Goal: Communication & Community: Answer question/provide support

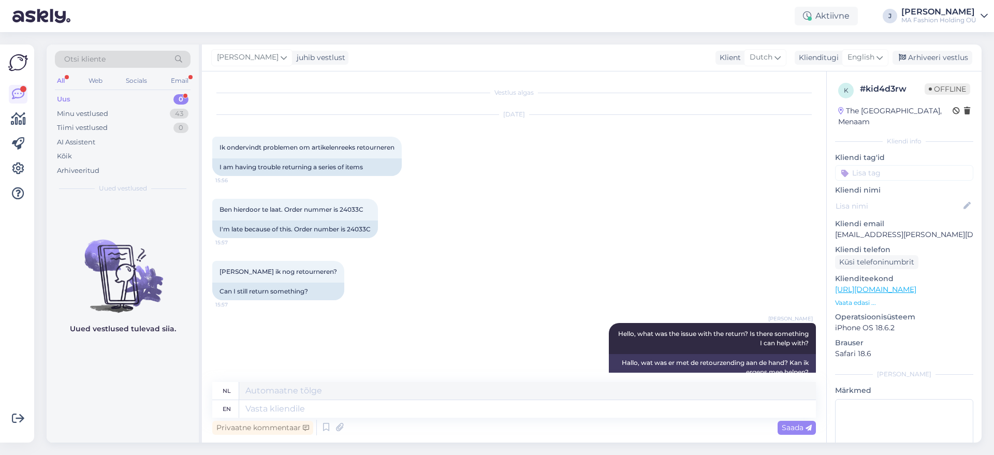
scroll to position [430, 0]
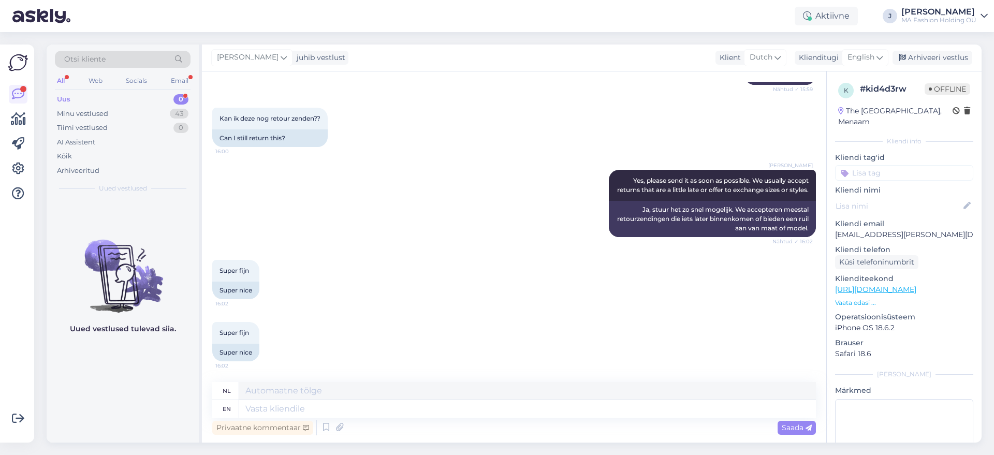
click at [168, 98] on div "Uus 0" at bounding box center [123, 99] width 136 height 15
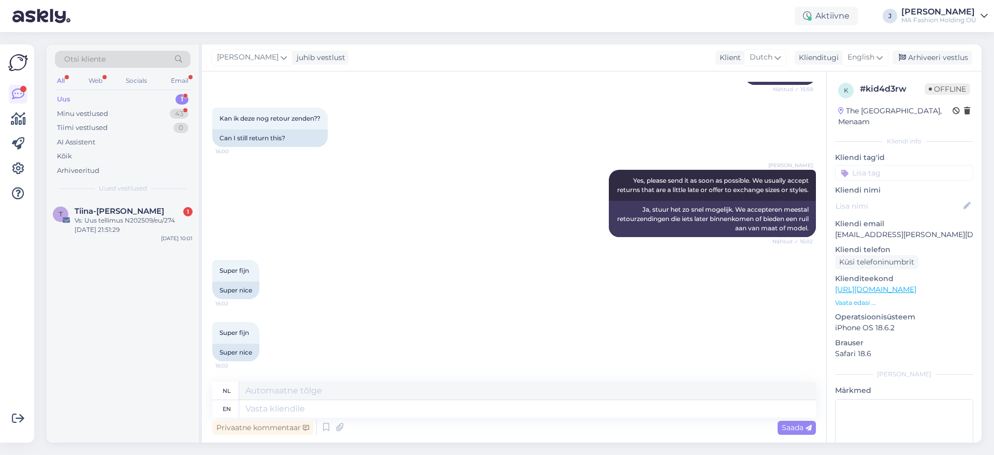
click at [176, 184] on div "Otsi kliente All Web Socials Email Uus 1 Minu vestlused 43 Tiimi vestlused 0 AI…" at bounding box center [123, 122] width 152 height 155
click at [173, 207] on div "Tiina-[PERSON_NAME] 1" at bounding box center [134, 211] width 118 height 9
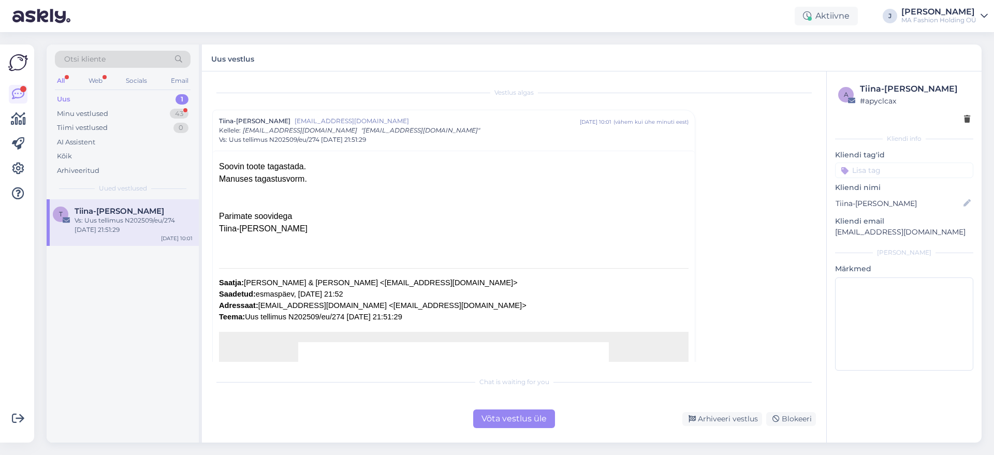
drag, startPoint x: 299, startPoint y: 185, endPoint x: 211, endPoint y: 179, distance: 88.8
click at [211, 179] on div "Vestlus [PERSON_NAME] [EMAIL_ADDRESS][DOMAIN_NAME] [DATE] 10:01 ( vähem kui ühe…" at bounding box center [514, 256] width 625 height 371
click at [545, 418] on div "Võta vestlus üle" at bounding box center [514, 419] width 82 height 19
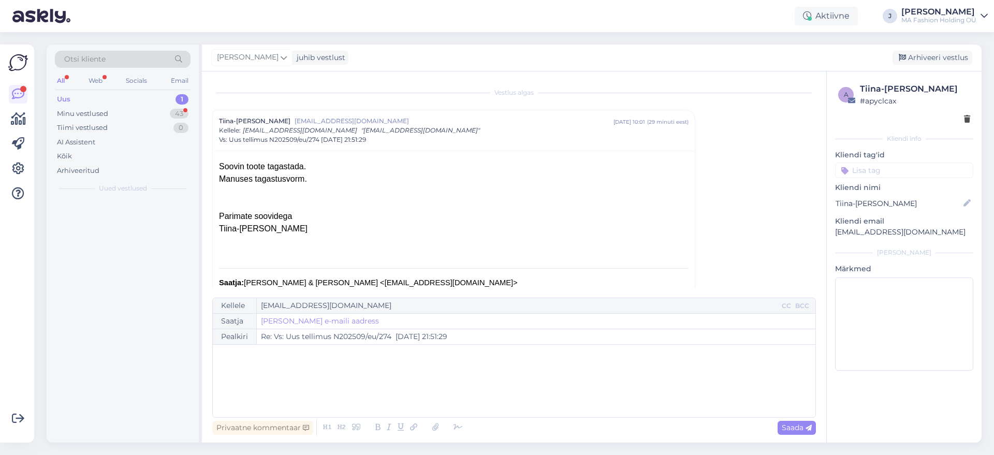
scroll to position [28, 0]
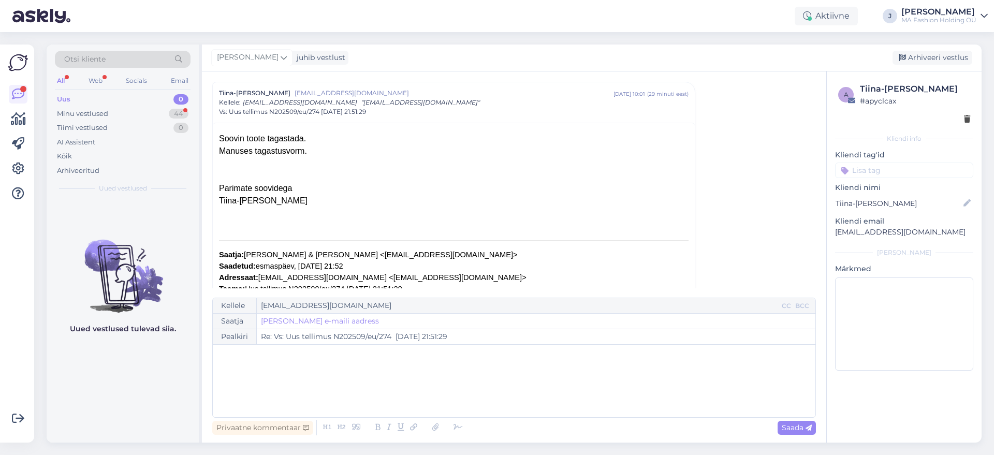
click at [537, 418] on div "Privaatne kommentaar Saada" at bounding box center [514, 428] width 604 height 20
drag, startPoint x: 113, startPoint y: 78, endPoint x: 98, endPoint y: 68, distance: 17.8
click at [112, 78] on div "All Web Socials Email" at bounding box center [123, 82] width 136 height 16
click at [98, 68] on div "Otsi kliente" at bounding box center [123, 62] width 136 height 23
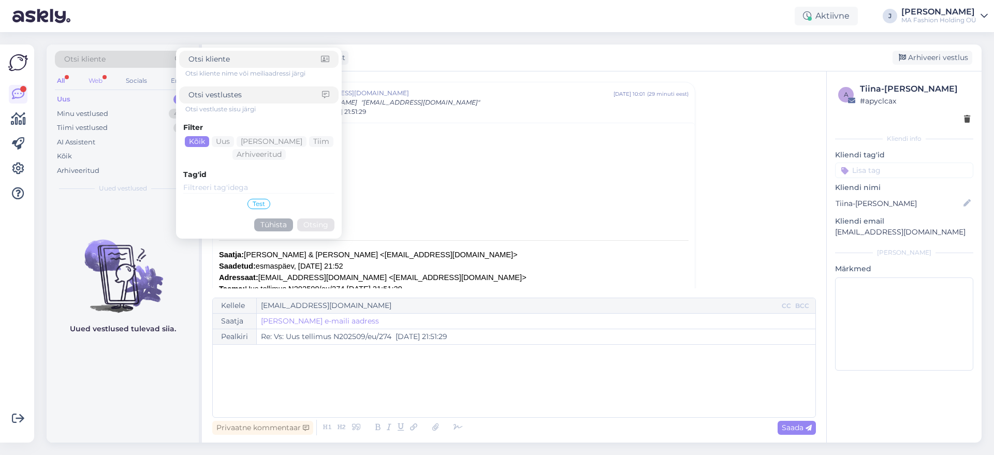
click at [103, 85] on div "Web" at bounding box center [95, 80] width 18 height 13
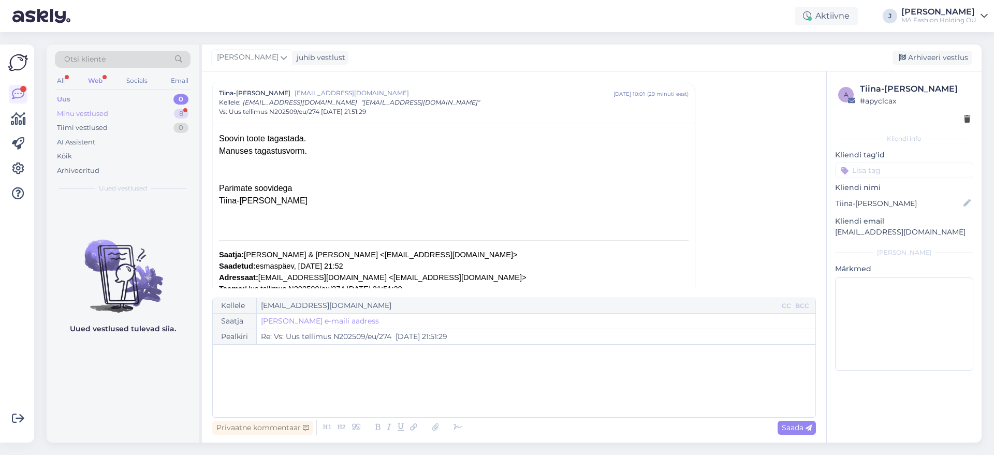
click at [113, 115] on div "Minu vestlused 8" at bounding box center [123, 114] width 136 height 15
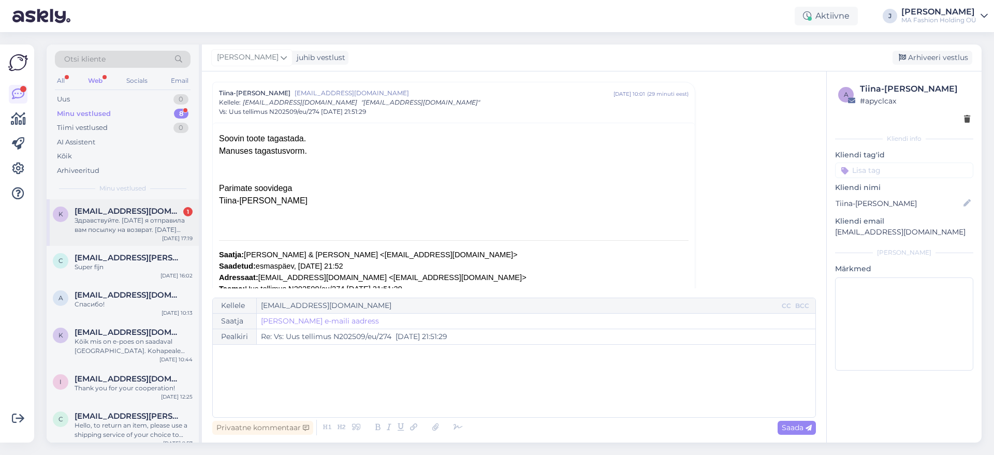
click at [122, 235] on div "k [EMAIL_ADDRESS][DOMAIN_NAME] 1 Здравствуйте. [DATE] я отправила вам посылку н…" at bounding box center [123, 222] width 152 height 47
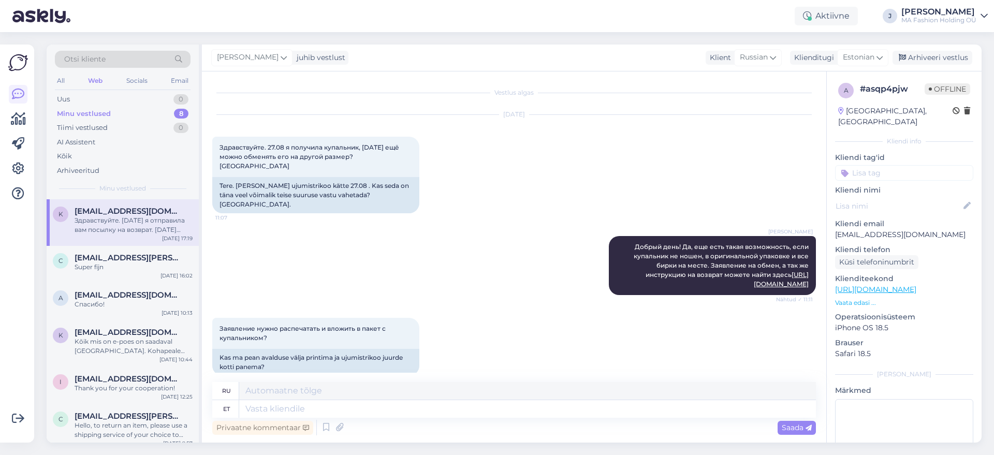
scroll to position [659, 0]
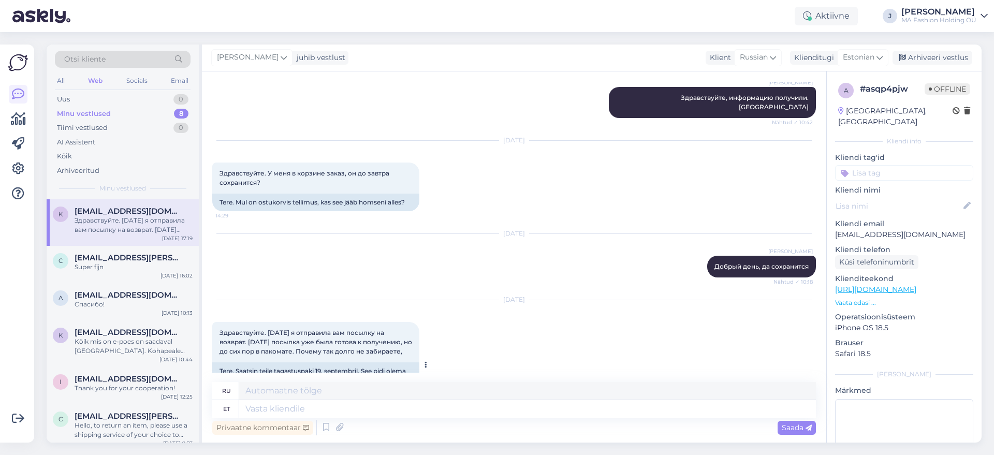
click at [317, 329] on span "Здравствуйте. [DATE] я отправила вам посылку на возврат. [DATE] посылка уже был…" at bounding box center [317, 342] width 194 height 26
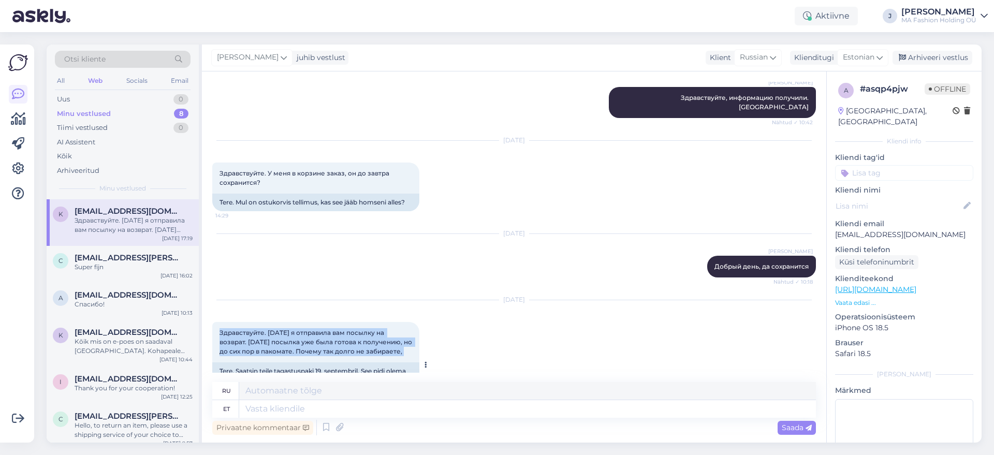
click at [317, 329] on span "Здравствуйте. [DATE] я отправила вам посылку на возврат. [DATE] посылка уже был…" at bounding box center [317, 342] width 194 height 26
click at [330, 322] on div "Здравствуйте. [DATE] я отправила вам посылку на возврат. [DATE] посылка уже был…" at bounding box center [315, 342] width 207 height 40
click at [339, 329] on span "Здравствуйте. [DATE] я отправила вам посылку на возврат. [DATE] посылка уже был…" at bounding box center [317, 342] width 194 height 26
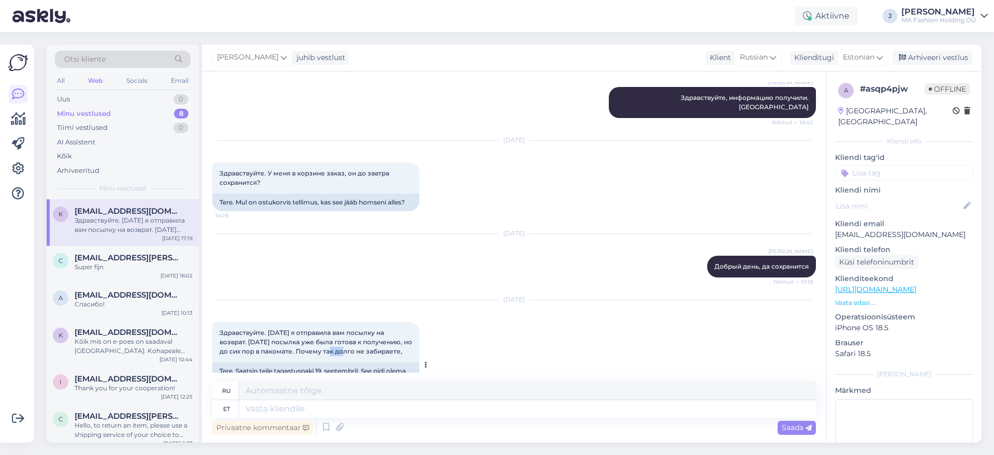
click at [339, 329] on span "Здравствуйте. [DATE] я отправила вам посылку на возврат. [DATE] посылка уже был…" at bounding box center [317, 342] width 194 height 26
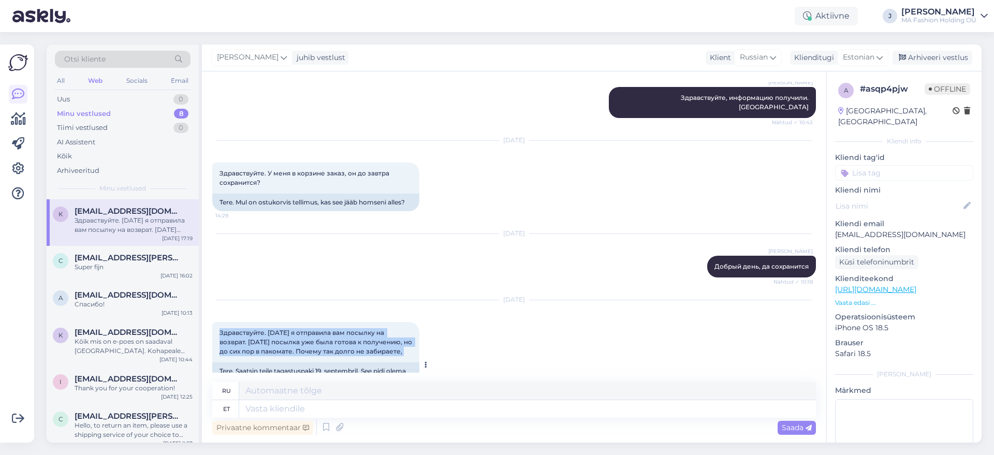
click at [338, 329] on span "Здравствуйте. [DATE] я отправила вам посылку на возврат. [DATE] посылка уже был…" at bounding box center [317, 342] width 194 height 26
click at [365, 322] on div "Здравствуйте. [DATE] я отправила вам посылку на возврат. [DATE] посылка уже был…" at bounding box center [315, 342] width 207 height 40
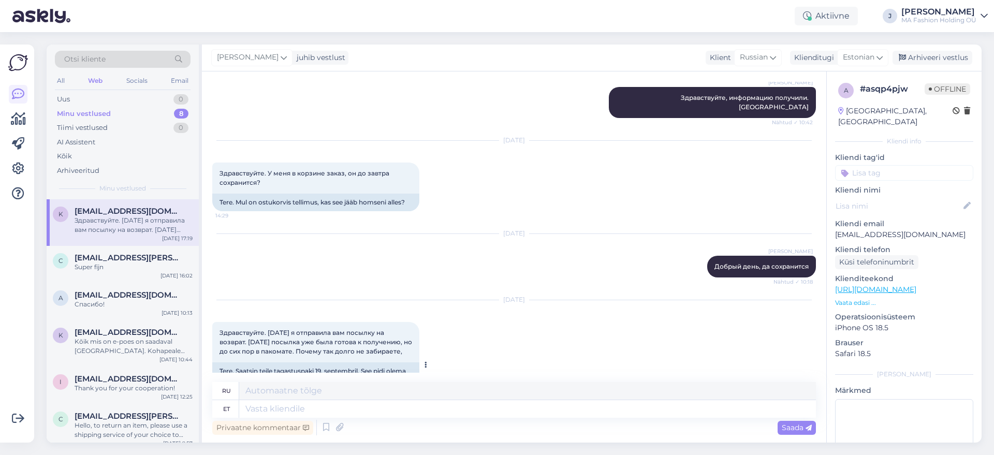
click at [365, 322] on div "Здравствуйте. [DATE] я отправила вам посылку на возврат. [DATE] посылка уже был…" at bounding box center [315, 342] width 207 height 40
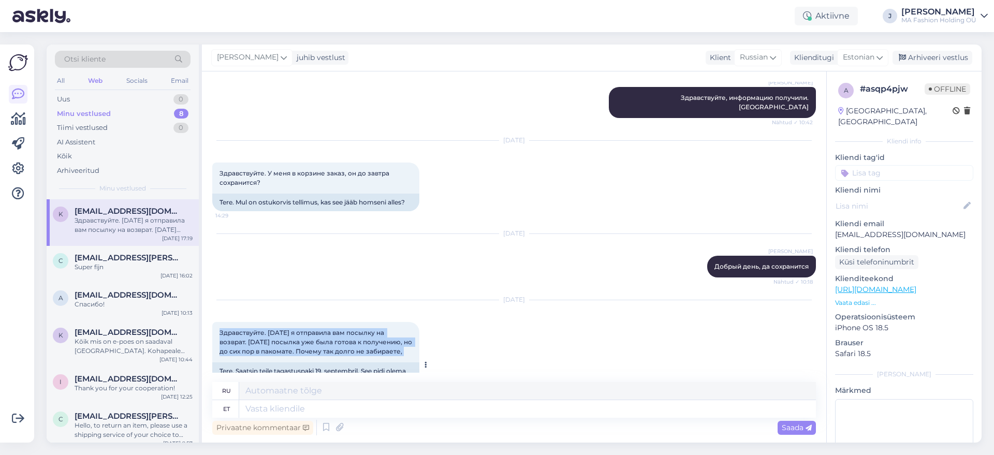
click at [365, 322] on div "Здравствуйте. [DATE] я отправила вам посылку на возврат. [DATE] посылка уже был…" at bounding box center [315, 342] width 207 height 40
click at [327, 329] on span "Здравствуйте. [DATE] я отправила вам посылку на возврат. [DATE] посылка уже был…" at bounding box center [317, 342] width 194 height 26
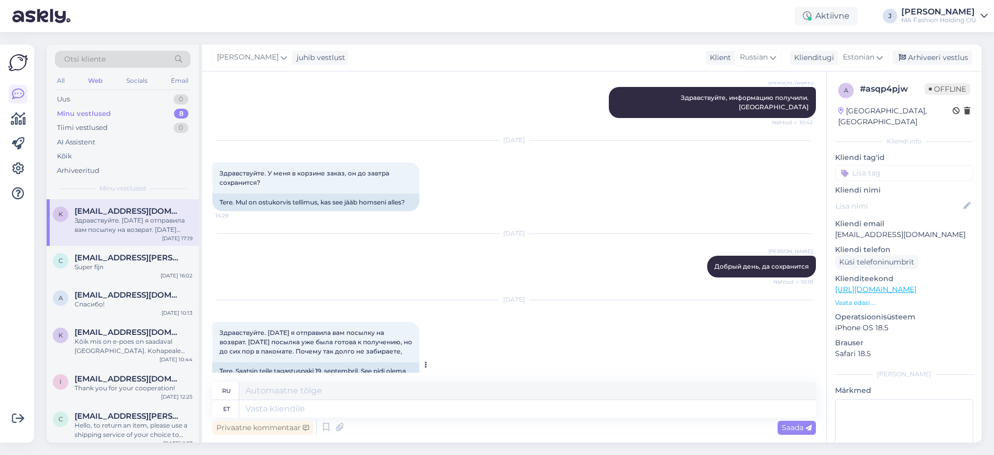
click at [282, 329] on span "Здравствуйте. [DATE] я отправила вам посылку на возврат. [DATE] посылка уже был…" at bounding box center [317, 342] width 194 height 26
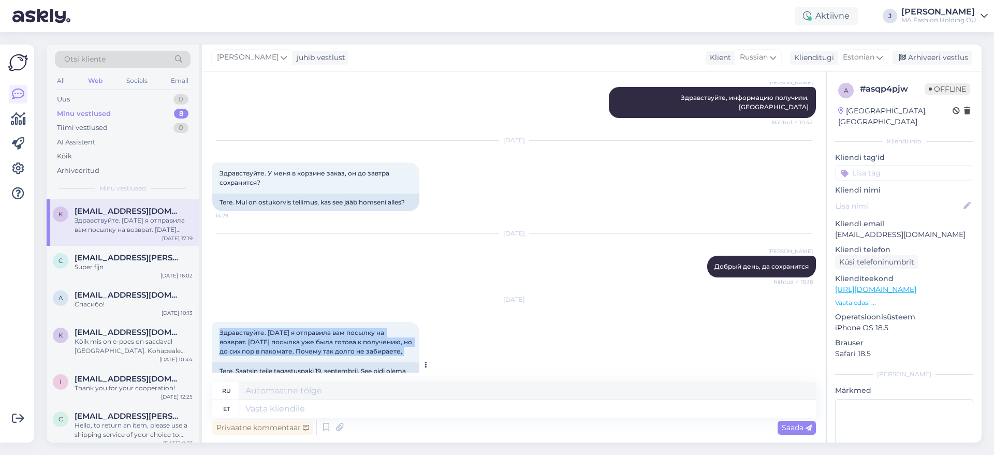
click at [282, 329] on span "Здравствуйте. [DATE] я отправила вам посылку на возврат. [DATE] посылка уже был…" at bounding box center [317, 342] width 194 height 26
click at [256, 329] on span "Здравствуйте. [DATE] я отправила вам посылку на возврат. [DATE] посылка уже был…" at bounding box center [317, 342] width 194 height 26
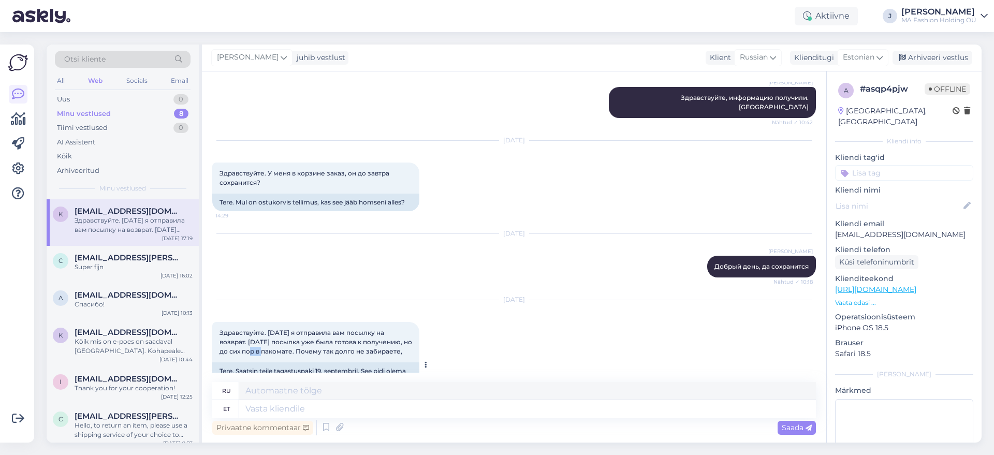
click at [256, 329] on span "Здравствуйте. [DATE] я отправила вам посылку на возврат. [DATE] посылка уже был…" at bounding box center [317, 342] width 194 height 26
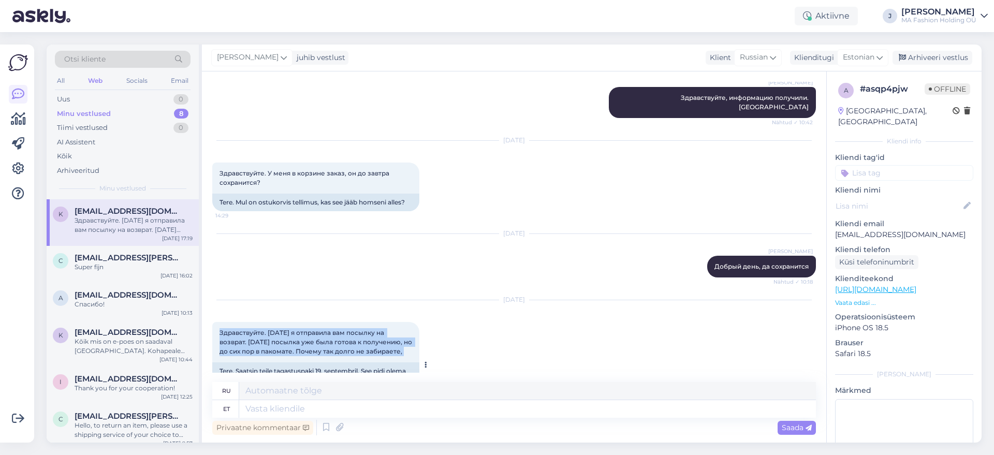
click at [256, 329] on span "Здравствуйте. [DATE] я отправила вам посылку на возврат. [DATE] посылка уже был…" at bounding box center [317, 342] width 194 height 26
click at [253, 322] on div "Здравствуйте. [DATE] я отправила вам посылку на возврат. [DATE] посылка уже был…" at bounding box center [315, 342] width 207 height 40
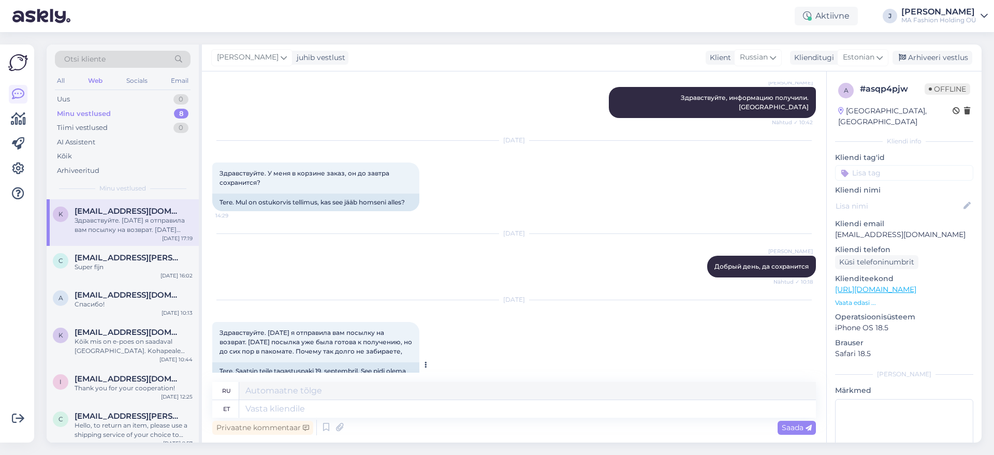
click at [251, 329] on span "Здравствуйте. [DATE] я отправила вам посылку на возврат. [DATE] посылка уже был…" at bounding box center [317, 342] width 194 height 26
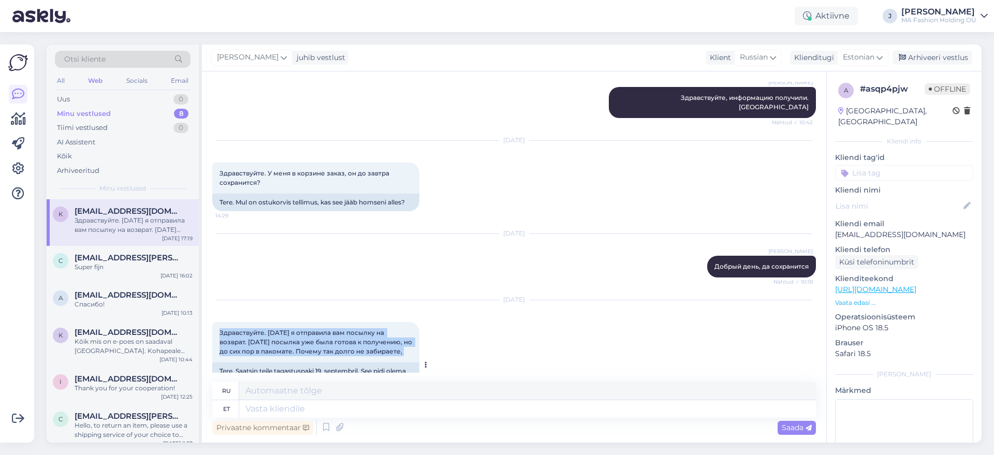
click at [251, 329] on span "Здравствуйте. [DATE] я отправила вам посылку на возврат. [DATE] посылка уже был…" at bounding box center [317, 342] width 194 height 26
click at [859, 52] on span "Estonian" at bounding box center [859, 57] width 32 height 11
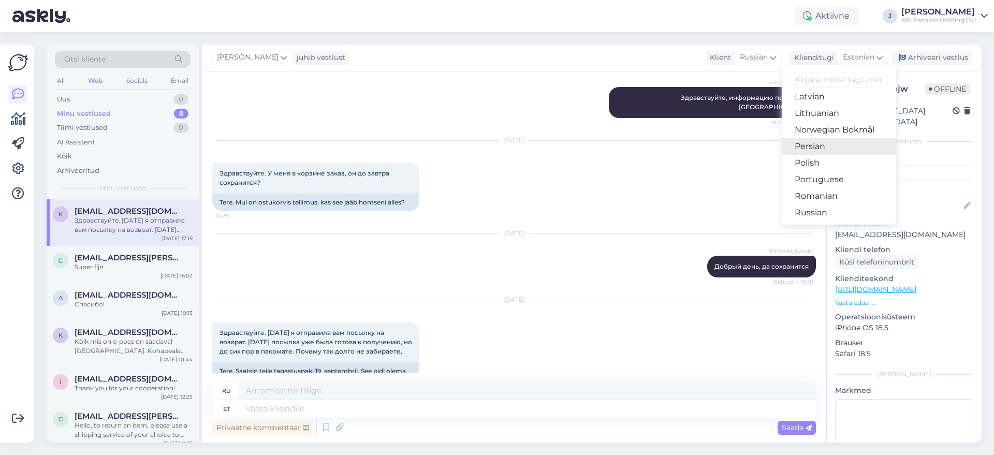
scroll to position [324, 0]
click at [823, 189] on link "Russian" at bounding box center [840, 194] width 114 height 17
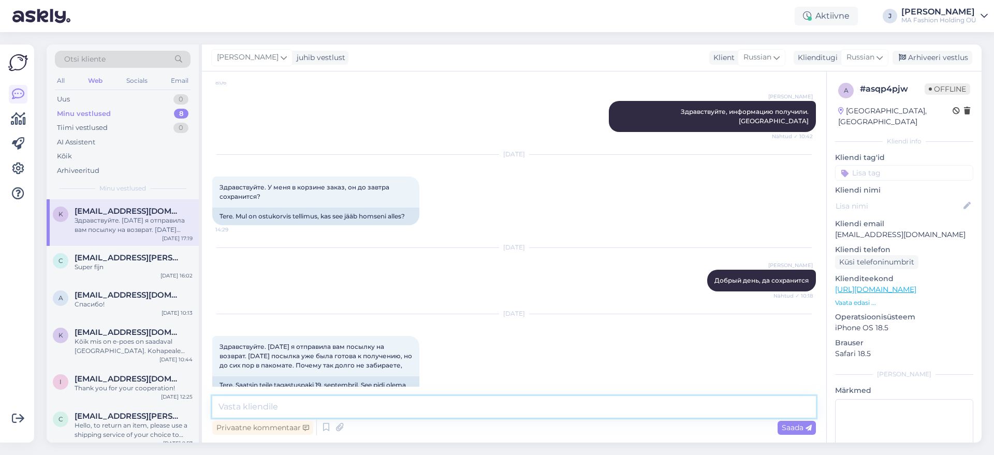
click at [265, 405] on textarea at bounding box center [514, 407] width 604 height 22
click at [267, 407] on textarea at bounding box center [514, 407] width 604 height 22
click at [664, 409] on textarea "Добрый день! Можете пожалуйста отправить номер посылки, чтобы мы могли проверит…" at bounding box center [514, 407] width 604 height 22
click at [525, 419] on div "Privaatne kommentaar Saada" at bounding box center [514, 428] width 604 height 20
click at [776, 406] on textarea "Добрый день! Можете пожалуйста отправить номер посылки, чтобы мы могли проверит…" at bounding box center [514, 407] width 604 height 22
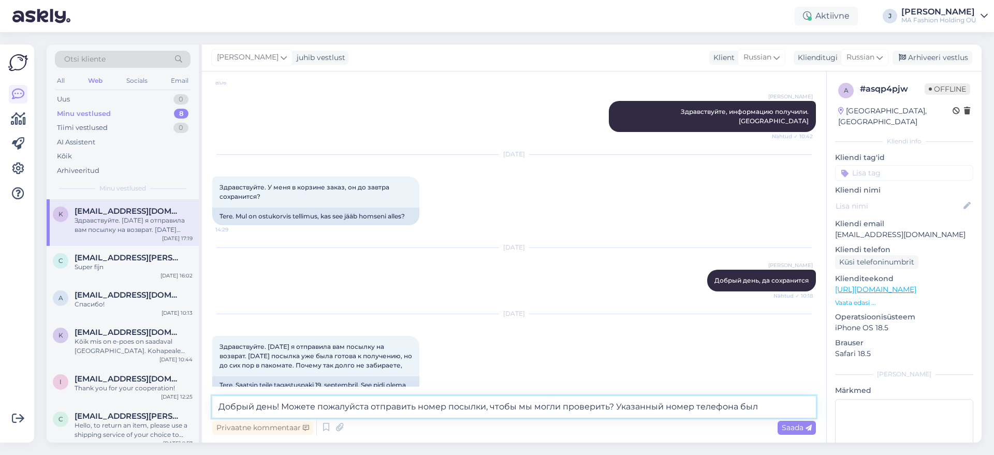
paste textarea ": [PHONE_NUMBER]"
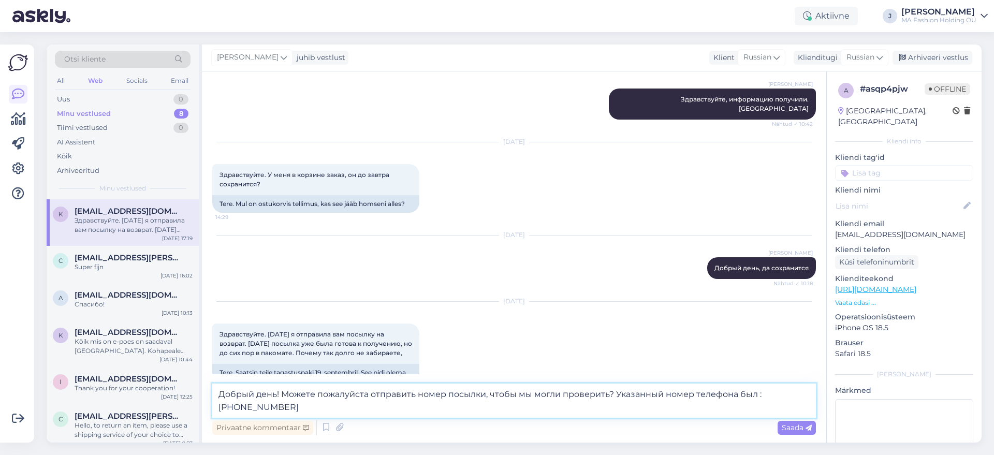
click at [764, 390] on textarea "Добрый день! Можете пожалуйста отправить номер посылки, чтобы мы могли проверит…" at bounding box center [514, 401] width 604 height 34
click at [760, 402] on textarea "Добрый день! Можете пожалуйста отправить номер посылки, чтобы мы могли проверит…" at bounding box center [514, 401] width 604 height 34
click at [760, 392] on textarea "Добрый день! Можете пожалуйста отправить номер посылки, чтобы мы могли проверит…" at bounding box center [514, 401] width 604 height 34
click at [762, 389] on textarea "Добрый день! Можете пожалуйста отправить номер посылки, чтобы мы могли проверит…" at bounding box center [514, 401] width 604 height 34
click at [748, 409] on textarea "Добрый день! Можете пожалуйста отправить номер посылки, чтобы мы могли проверит…" at bounding box center [514, 401] width 604 height 34
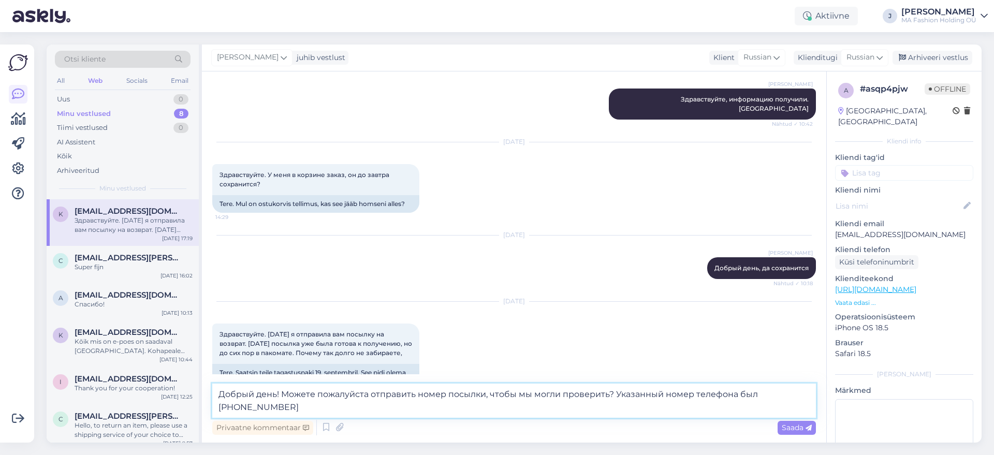
type textarea "Добрый день! Можете пожалуйста отправить номер посылки, чтобы мы могли проверит…"
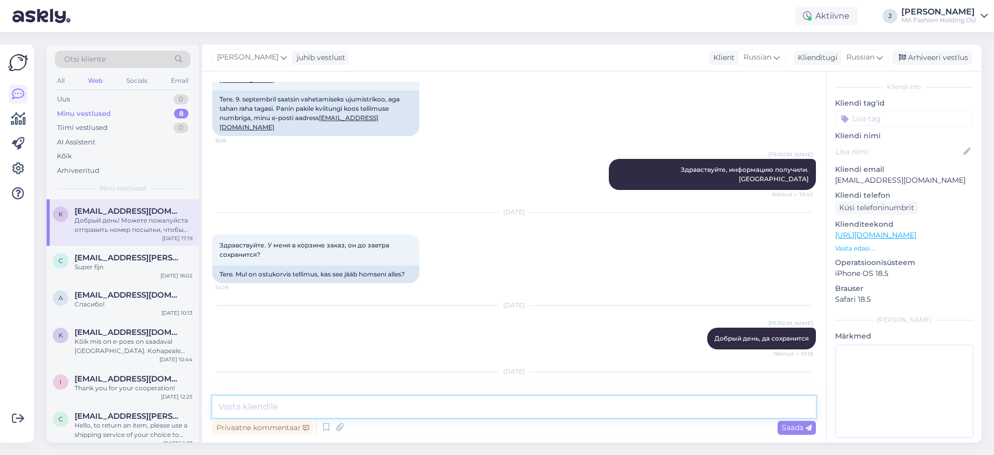
scroll to position [730, 0]
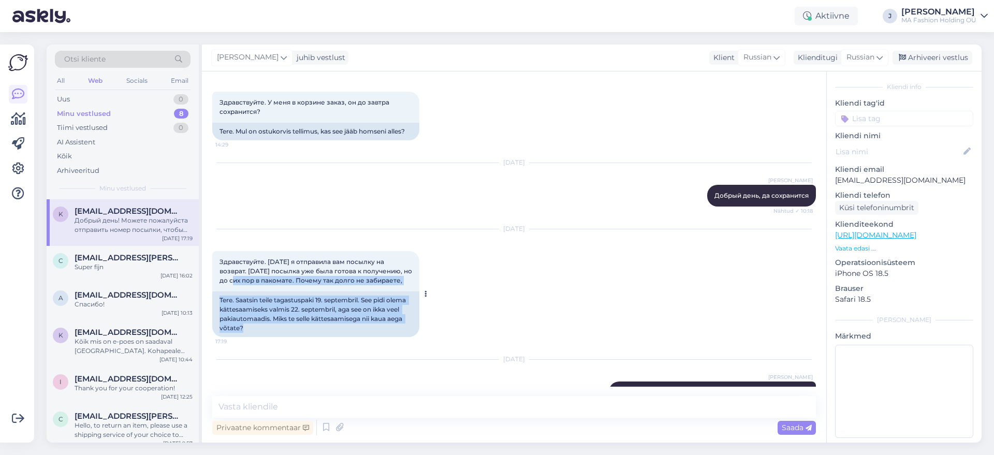
drag, startPoint x: 258, startPoint y: 279, endPoint x: 237, endPoint y: 241, distance: 42.9
click at [237, 251] on div "Здравствуйте. [DATE] я отправила вам посылку на возврат. [DATE] посылка уже был…" at bounding box center [315, 294] width 207 height 86
click at [248, 292] on div "Tere. Saatsin teile tagastuspaki 19. septembril. See pidi olema kättesaamiseks …" at bounding box center [315, 315] width 207 height 46
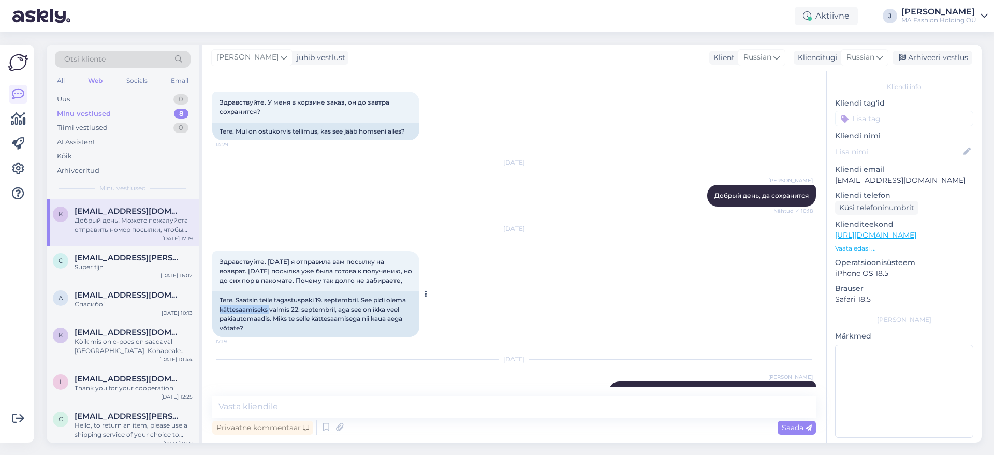
click at [248, 292] on div "Tere. Saatsin teile tagastuspaki 19. septembril. See pidi olema kättesaamiseks …" at bounding box center [315, 315] width 207 height 46
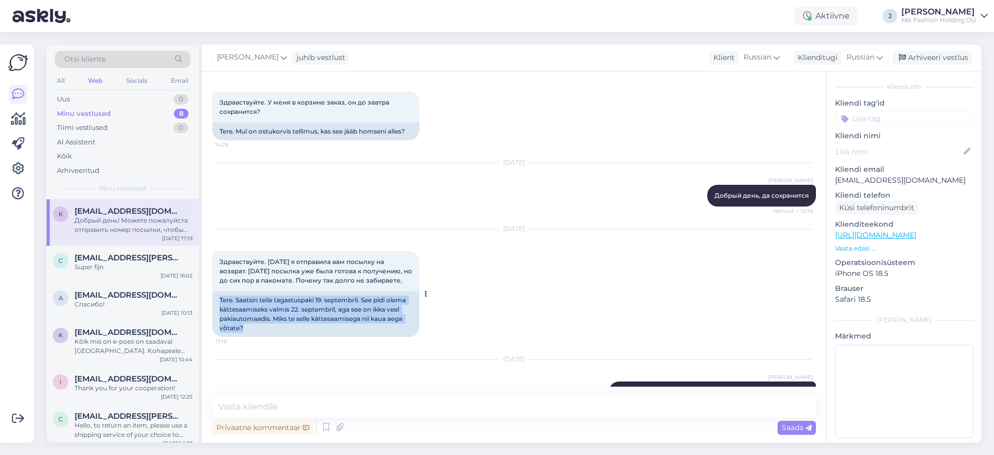
click at [248, 292] on div "Tere. Saatsin teile tagastuspaki 19. septembril. See pidi olema kättesaamiseks …" at bounding box center [315, 315] width 207 height 46
click at [244, 292] on div "Tere. Saatsin teile tagastuspaki 19. septembril. See pidi olema kättesaamiseks …" at bounding box center [315, 315] width 207 height 46
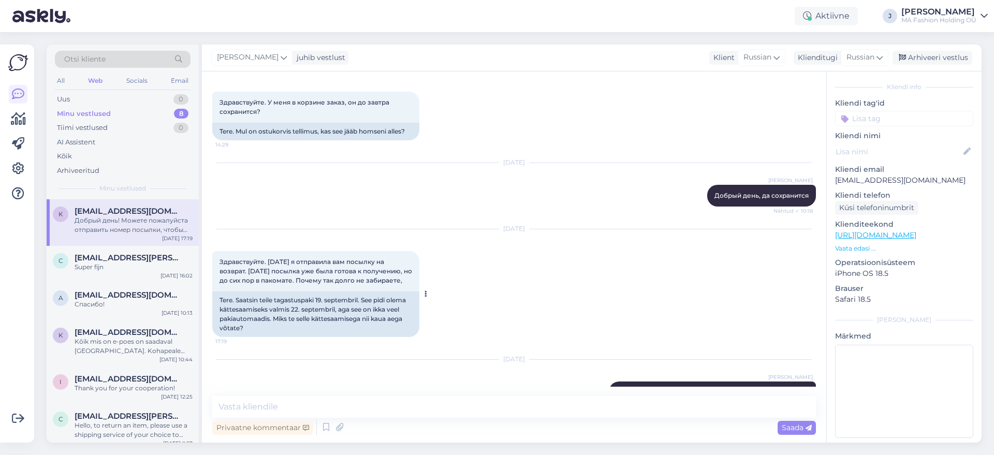
click at [244, 292] on div "Tere. Saatsin teile tagastuspaki 19. septembril. See pidi olema kättesaamiseks …" at bounding box center [315, 315] width 207 height 46
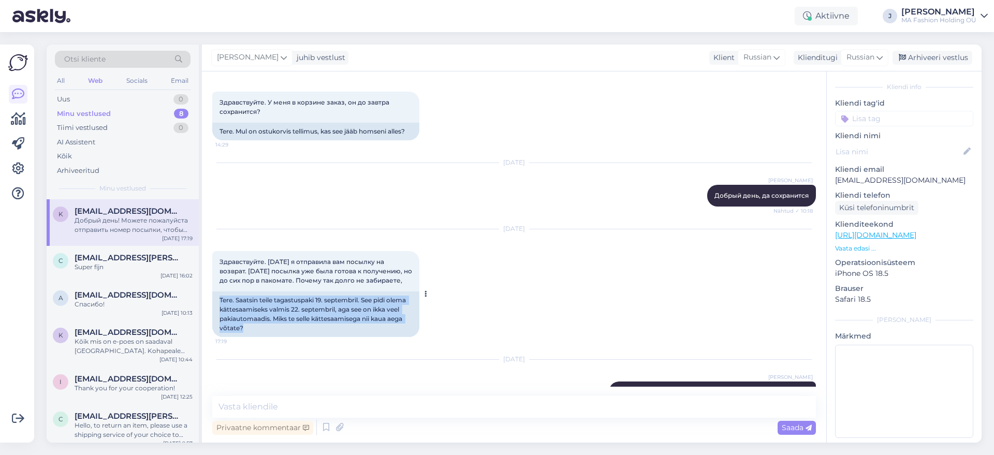
click at [244, 292] on div "Tere. Saatsin teile tagastuspaki 19. septembril. See pidi olema kättesaamiseks …" at bounding box center [315, 315] width 207 height 46
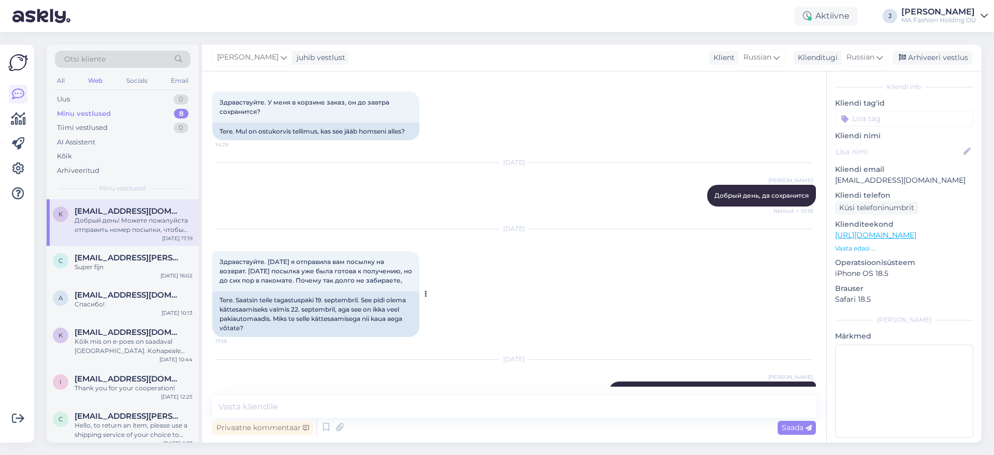
click at [244, 292] on div "Tere. Saatsin teile tagastuspaki 19. septembril. See pidi olema kättesaamiseks …" at bounding box center [315, 315] width 207 height 46
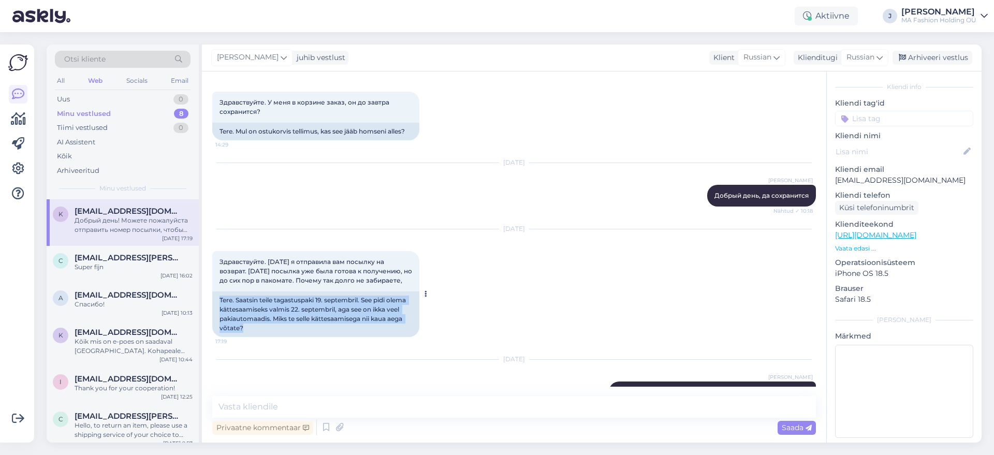
click at [244, 292] on div "Tere. Saatsin teile tagastuspaki 19. septembril. See pidi olema kättesaamiseks …" at bounding box center [315, 315] width 207 height 46
click at [241, 292] on div "Tere. Saatsin teile tagastuspaki 19. septembril. See pidi olema kättesaamiseks …" at bounding box center [315, 315] width 207 height 46
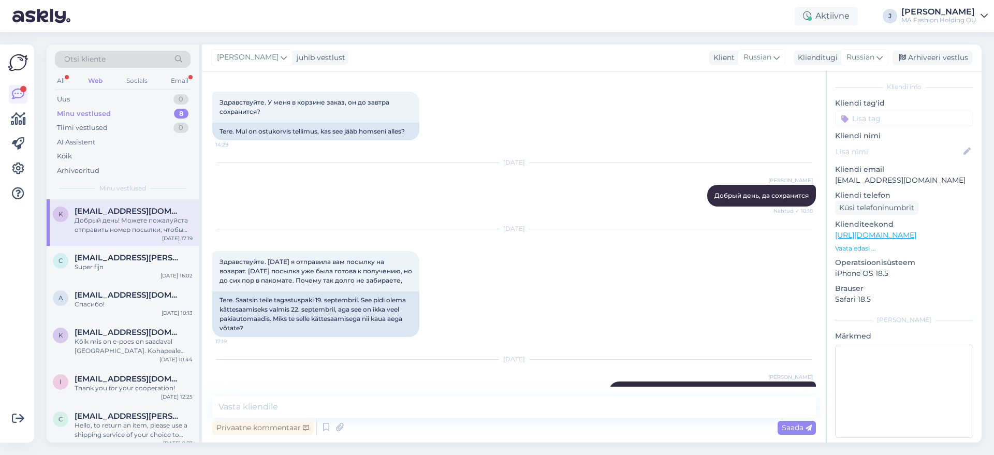
click at [170, 89] on div "All Web Socials Email" at bounding box center [123, 82] width 136 height 16
click at [178, 78] on div "Email" at bounding box center [180, 80] width 22 height 13
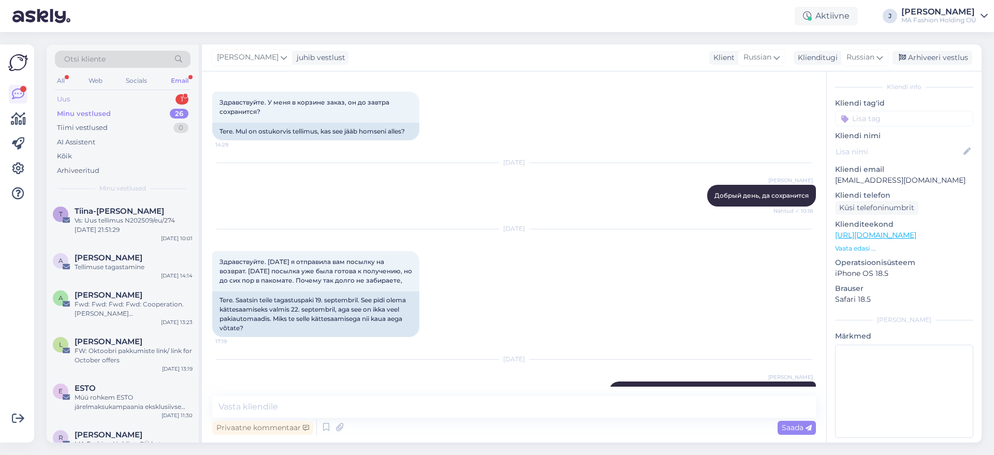
click at [153, 95] on div "Uus 1" at bounding box center [123, 99] width 136 height 15
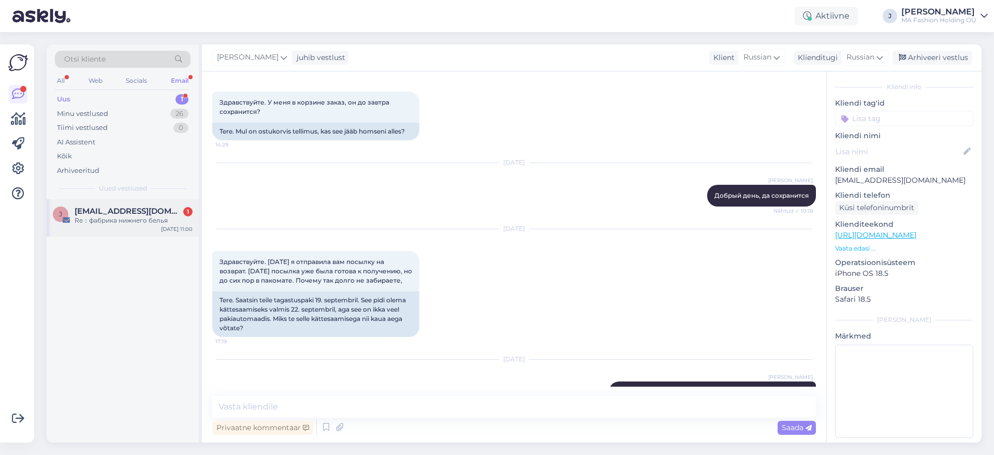
drag, startPoint x: 139, startPoint y: 228, endPoint x: 151, endPoint y: 232, distance: 12.1
click at [141, 228] on div "j [EMAIL_ADDRESS][DOMAIN_NAME] 1 Re：фабрика нижнего белья [DATE] 11:00" at bounding box center [123, 217] width 152 height 37
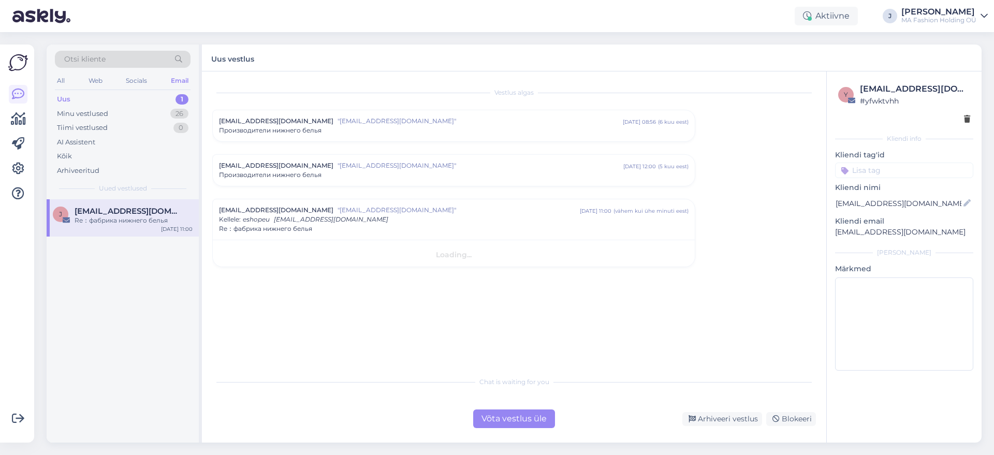
scroll to position [0, 0]
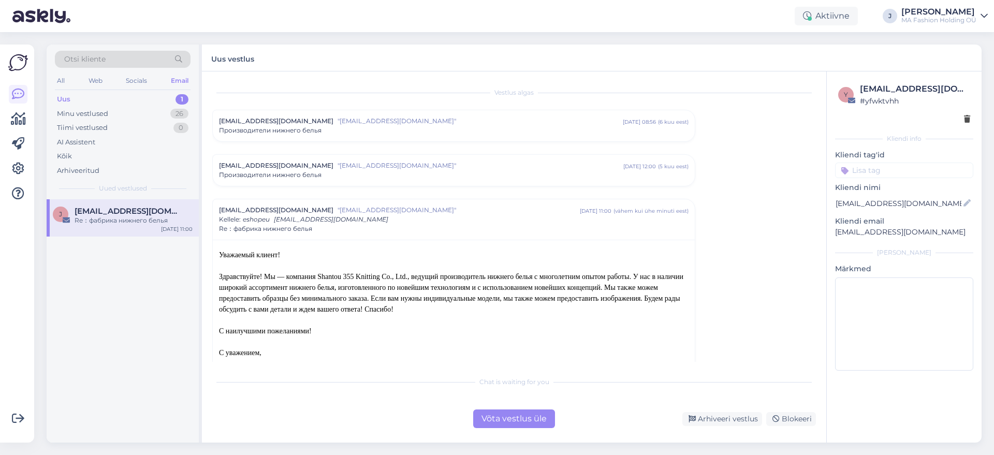
click at [529, 418] on div "Võta vestlus üle" at bounding box center [514, 419] width 82 height 19
